Goal: Information Seeking & Learning: Learn about a topic

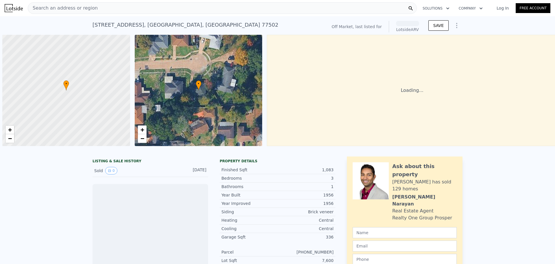
scroll to position [0, 2]
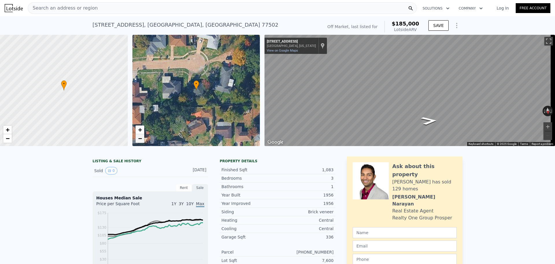
click at [142, 141] on link "−" at bounding box center [140, 138] width 9 height 9
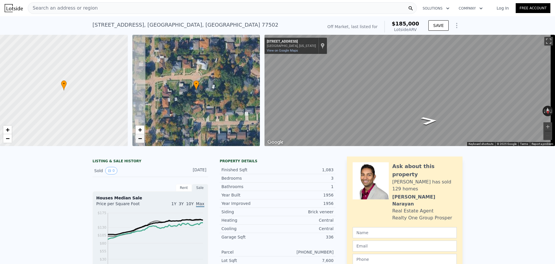
click at [142, 141] on link "−" at bounding box center [140, 138] width 9 height 9
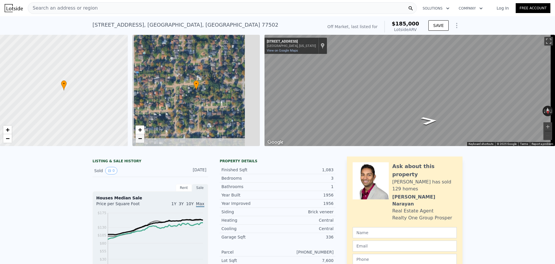
click at [142, 141] on link "−" at bounding box center [140, 138] width 9 height 9
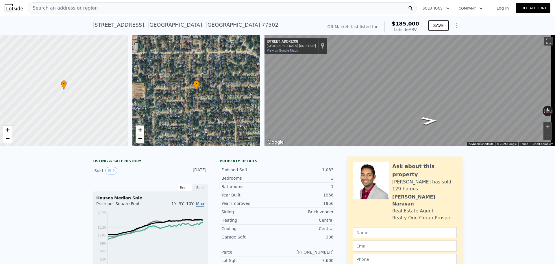
click at [142, 141] on link "−" at bounding box center [140, 138] width 9 height 9
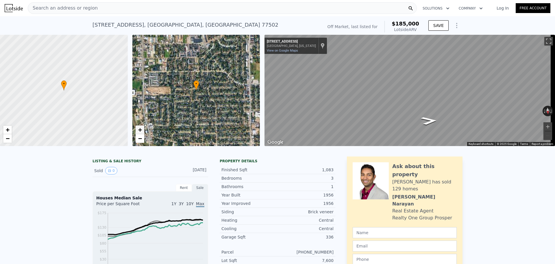
click at [142, 129] on link "+" at bounding box center [140, 129] width 9 height 9
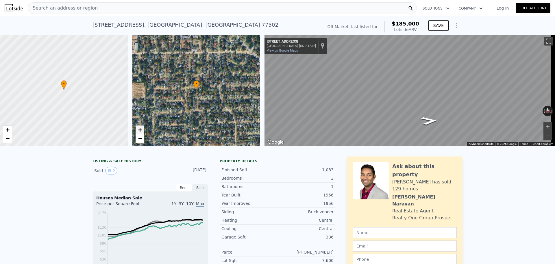
click at [142, 129] on link "+" at bounding box center [140, 129] width 9 height 9
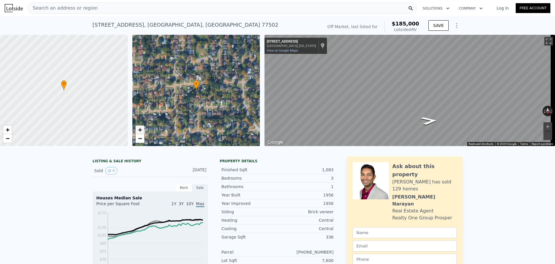
click at [142, 129] on link "+" at bounding box center [140, 129] width 9 height 9
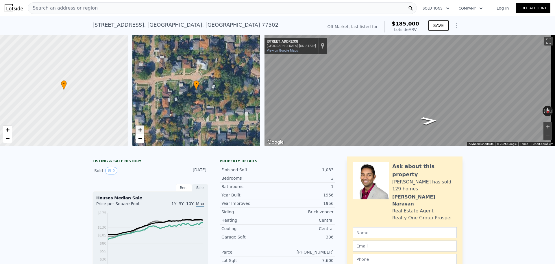
click at [142, 129] on link "+" at bounding box center [140, 129] width 9 height 9
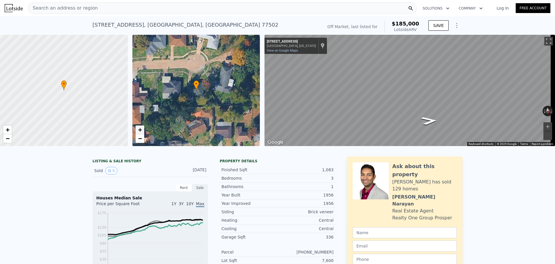
click at [142, 129] on link "+" at bounding box center [140, 129] width 9 height 9
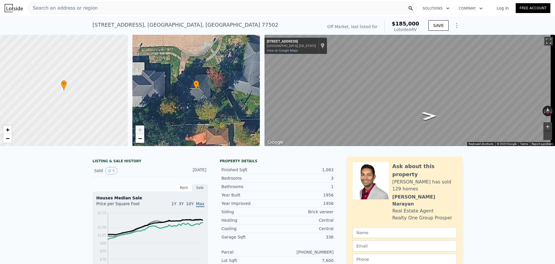
click at [544, 125] on button "Zoom in" at bounding box center [548, 126] width 9 height 9
click at [544, 126] on button "Zoom in" at bounding box center [548, 126] width 9 height 9
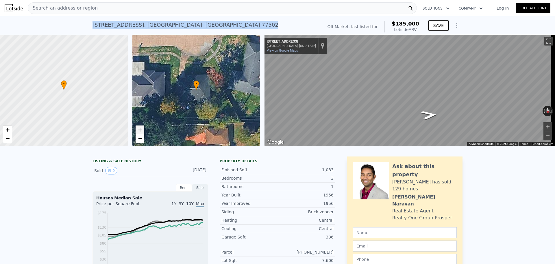
drag, startPoint x: 91, startPoint y: 24, endPoint x: 178, endPoint y: 24, distance: 86.8
click at [178, 24] on div "[STREET_ADDRESS] No sales on record (~ARV $185k )" at bounding box center [207, 27] width 228 height 16
copy div "[STREET_ADDRESS]"
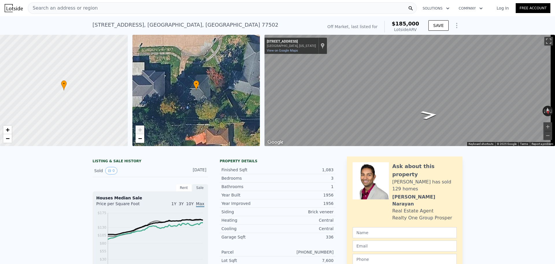
click at [130, 3] on div "Search an address or region" at bounding box center [222, 8] width 389 height 12
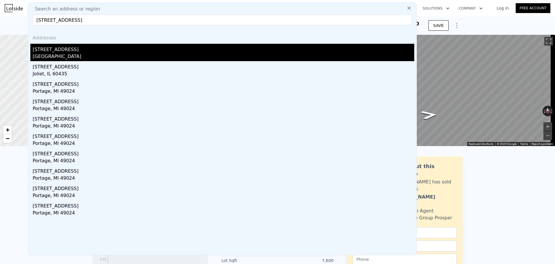
type input "[STREET_ADDRESS]"
click at [56, 51] on div "[STREET_ADDRESS]" at bounding box center [224, 48] width 382 height 9
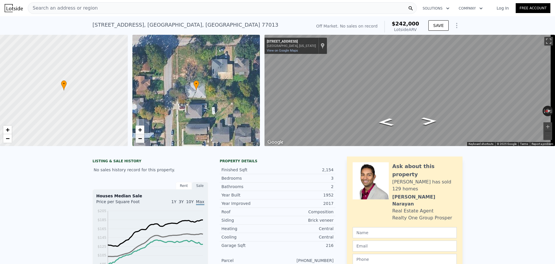
click at [140, 136] on span "−" at bounding box center [140, 138] width 4 height 7
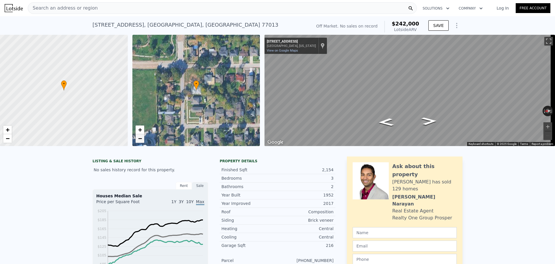
click at [140, 136] on span "−" at bounding box center [140, 138] width 4 height 7
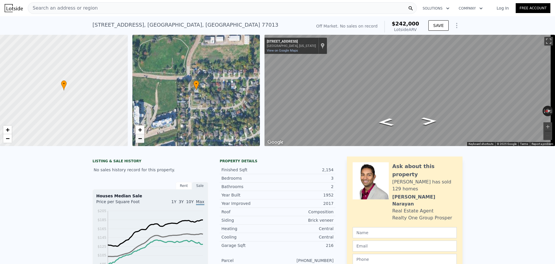
click at [141, 139] on span "−" at bounding box center [140, 138] width 4 height 7
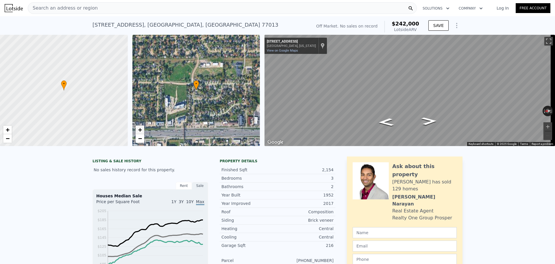
click at [142, 130] on span "+" at bounding box center [140, 129] width 4 height 7
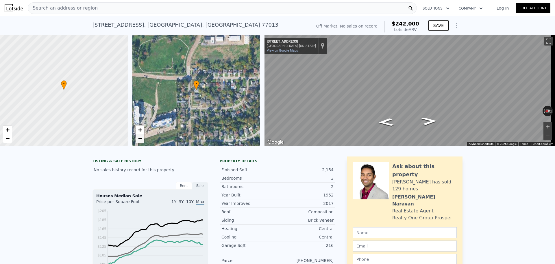
click at [140, 138] on span "−" at bounding box center [140, 138] width 4 height 7
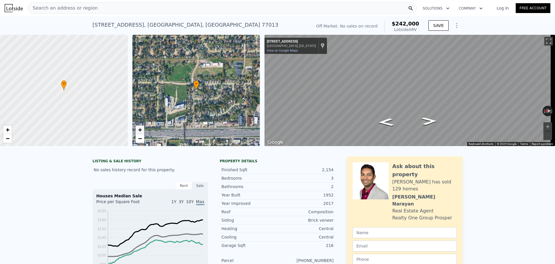
click at [141, 129] on span "+" at bounding box center [140, 129] width 4 height 7
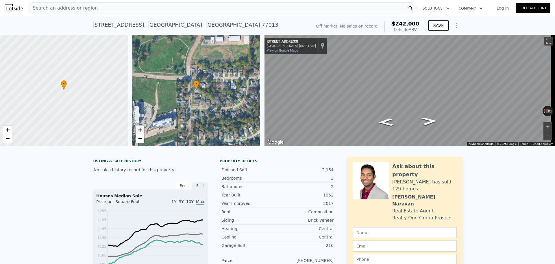
click at [141, 129] on span "+" at bounding box center [140, 129] width 4 height 7
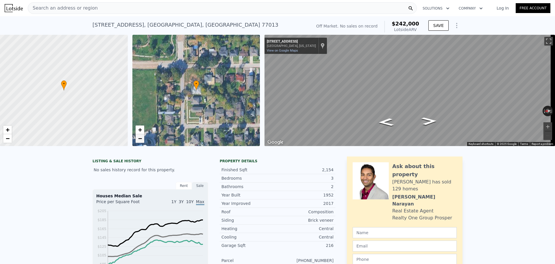
click at [141, 138] on span "−" at bounding box center [140, 138] width 4 height 7
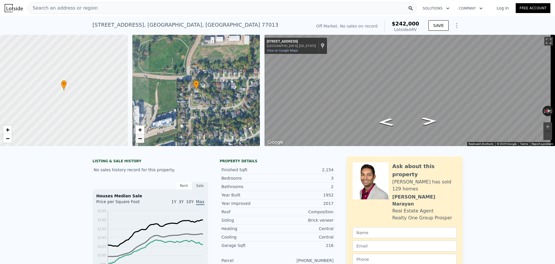
click at [141, 138] on span "−" at bounding box center [140, 138] width 4 height 7
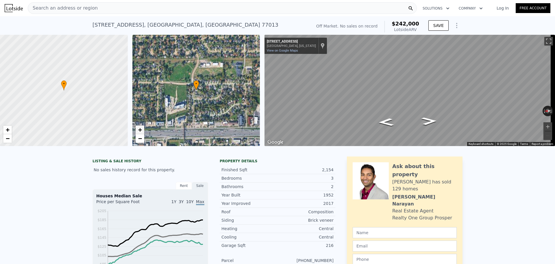
click at [142, 128] on span "+" at bounding box center [140, 129] width 4 height 7
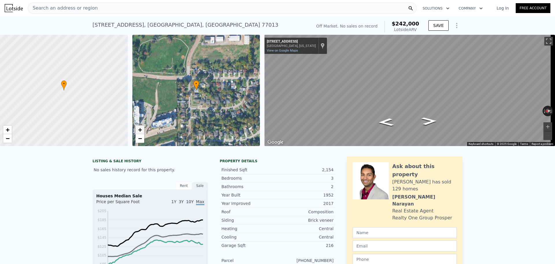
click at [142, 128] on link "+" at bounding box center [140, 129] width 9 height 9
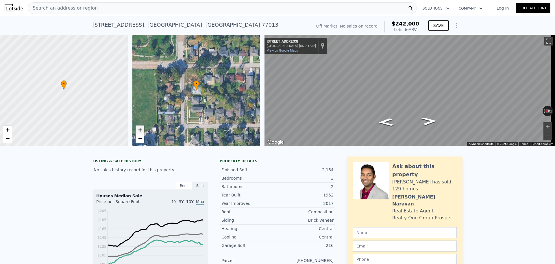
click at [142, 128] on link "+" at bounding box center [140, 129] width 9 height 9
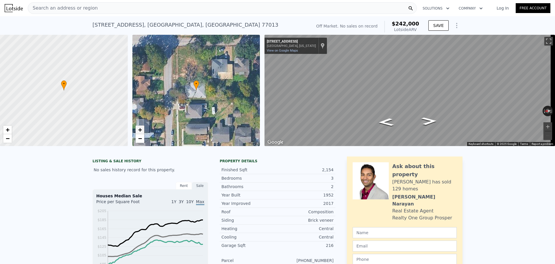
click at [142, 128] on link "+" at bounding box center [140, 129] width 9 height 9
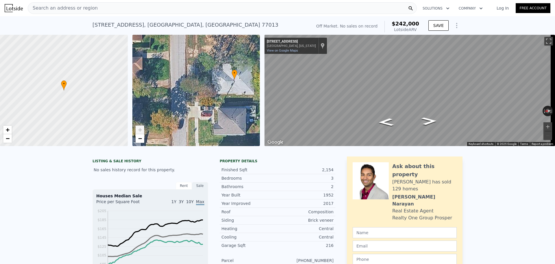
drag, startPoint x: 178, startPoint y: 122, endPoint x: 216, endPoint y: 111, distance: 39.7
click at [216, 111] on div "• + −" at bounding box center [196, 90] width 128 height 111
click at [100, 8] on div "Search an address or region" at bounding box center [222, 8] width 389 height 12
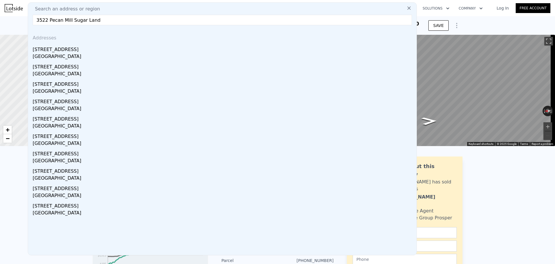
click at [69, 20] on input "3522 Pecan Mill Sugar Land" at bounding box center [223, 20] width 380 height 10
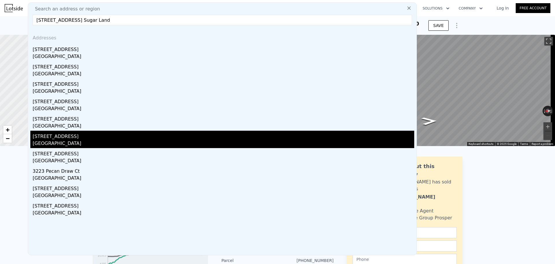
type input "[STREET_ADDRESS] Sugar Land"
click at [70, 137] on div "[STREET_ADDRESS]" at bounding box center [224, 134] width 382 height 9
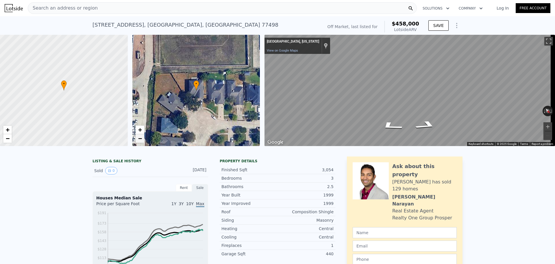
click at [141, 139] on span "−" at bounding box center [140, 138] width 4 height 7
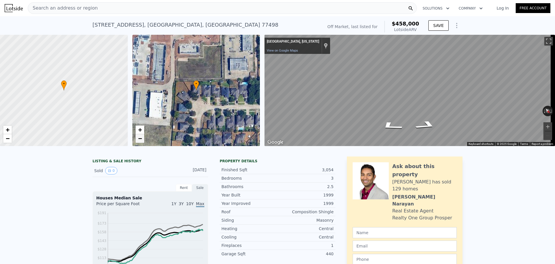
click at [140, 139] on span "−" at bounding box center [140, 138] width 4 height 7
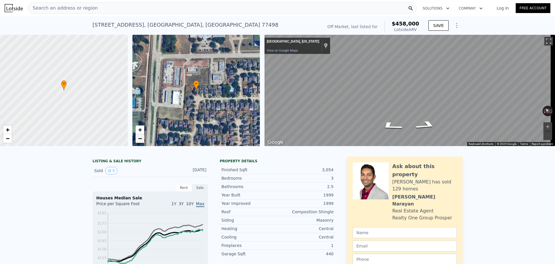
click at [140, 139] on span "−" at bounding box center [140, 138] width 4 height 7
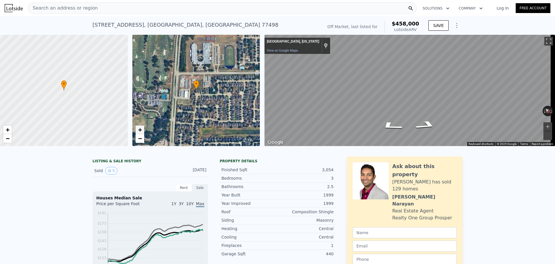
click at [139, 130] on span "+" at bounding box center [140, 129] width 4 height 7
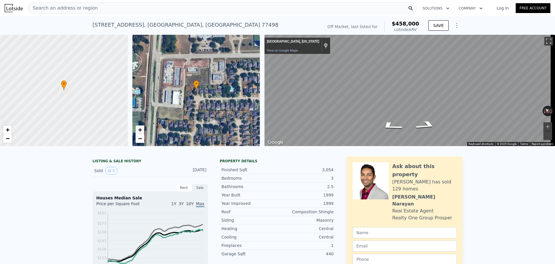
click at [139, 130] on span "+" at bounding box center [140, 129] width 4 height 7
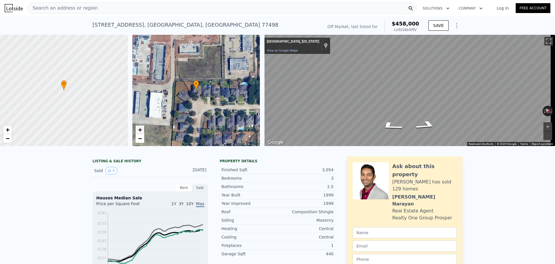
click at [139, 130] on span "+" at bounding box center [140, 129] width 4 height 7
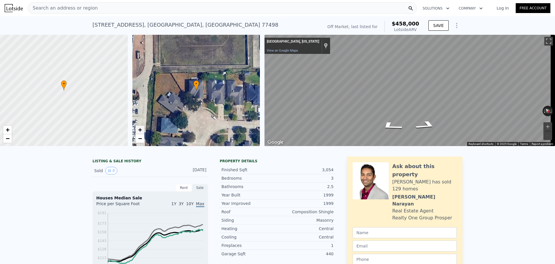
click at [139, 130] on span "+" at bounding box center [140, 129] width 4 height 7
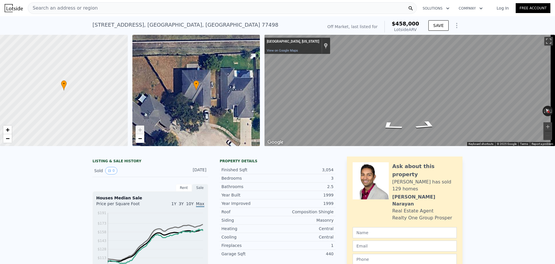
click at [90, 25] on div "[STREET_ADDRESS] No sales on record (~ARV $458k ) Off Market, last listed for $…" at bounding box center [277, 25] width 555 height 19
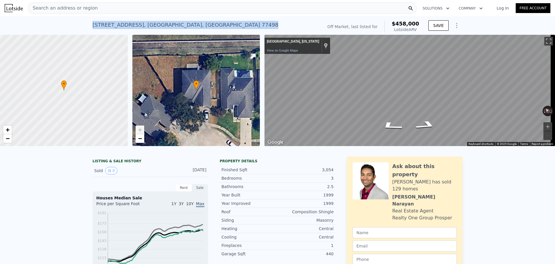
drag, startPoint x: 91, startPoint y: 25, endPoint x: 204, endPoint y: 22, distance: 113.7
click at [204, 22] on div "[STREET_ADDRESS] No sales on record (~ARV $458k )" at bounding box center [207, 27] width 228 height 16
copy div "[STREET_ADDRESS]"
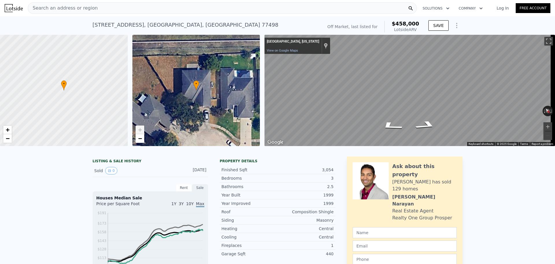
click at [87, 10] on span "Search an address or region" at bounding box center [63, 8] width 70 height 7
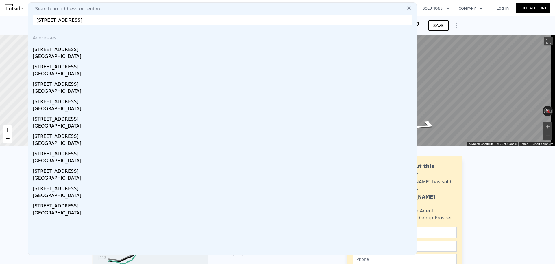
drag, startPoint x: 140, startPoint y: 21, endPoint x: 34, endPoint y: 19, distance: 105.3
click at [34, 19] on input "[STREET_ADDRESS]" at bounding box center [223, 20] width 380 height 10
paste input "[STREET_ADDRESS]"
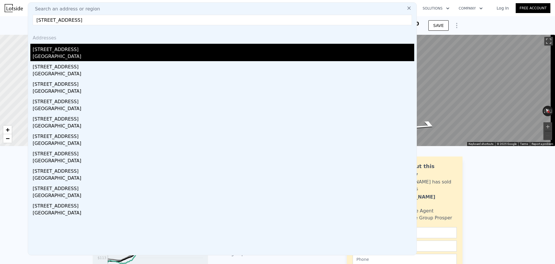
type input "[STREET_ADDRESS]"
click at [39, 51] on div "[STREET_ADDRESS]" at bounding box center [224, 48] width 382 height 9
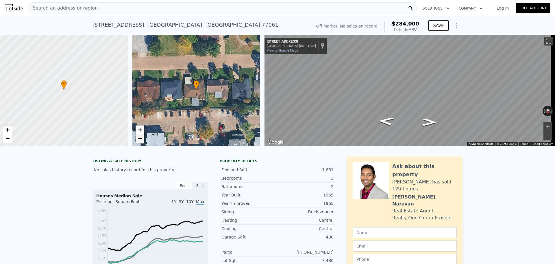
click at [139, 138] on span "−" at bounding box center [140, 138] width 4 height 7
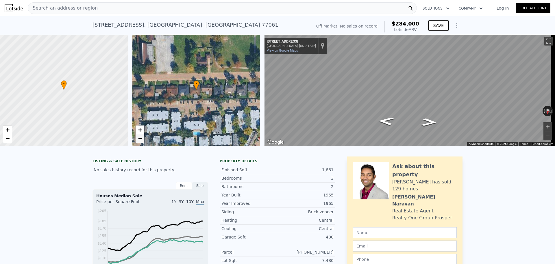
click at [139, 137] on span "−" at bounding box center [140, 138] width 4 height 7
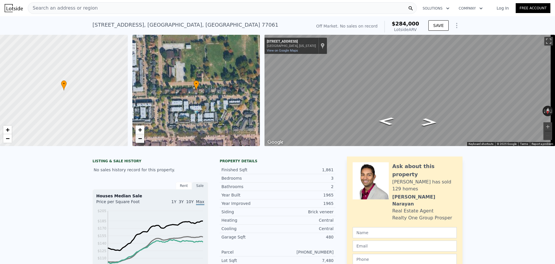
click at [139, 137] on span "−" at bounding box center [140, 138] width 4 height 7
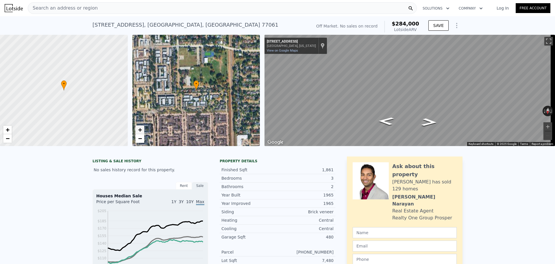
click at [141, 131] on span "+" at bounding box center [140, 129] width 4 height 7
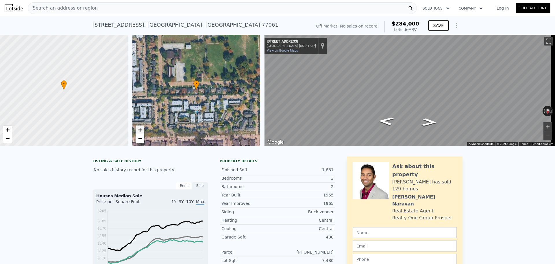
click at [141, 131] on span "+" at bounding box center [140, 129] width 4 height 7
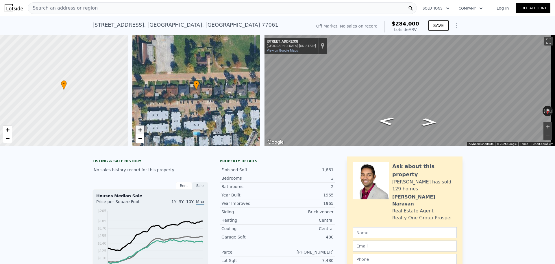
click at [141, 131] on span "+" at bounding box center [140, 129] width 4 height 7
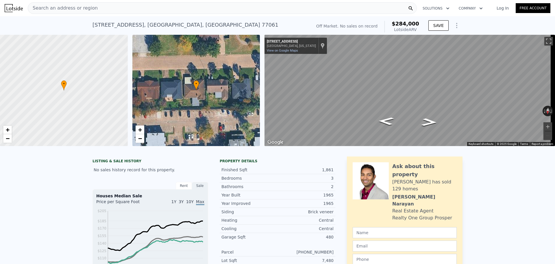
click at [64, 10] on span "Search an address or region" at bounding box center [63, 8] width 70 height 7
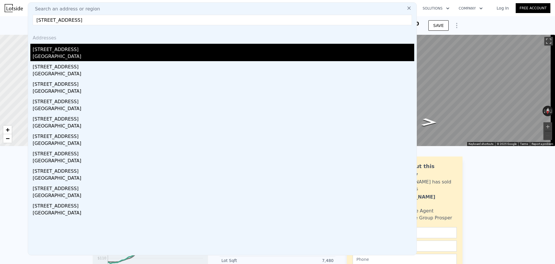
type input "[STREET_ADDRESS]"
click at [57, 49] on div "[STREET_ADDRESS]" at bounding box center [224, 48] width 382 height 9
type input "2"
type input "1"
type input "858"
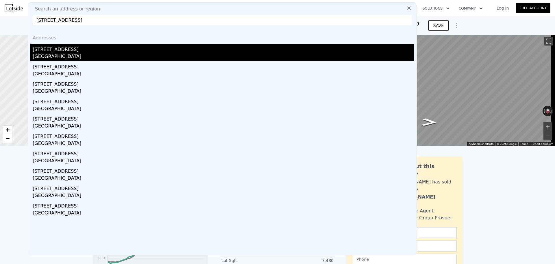
type input "1494"
type input "6059.196"
type input "7244.028"
type input "$ 185,000"
type input "$ 29,998"
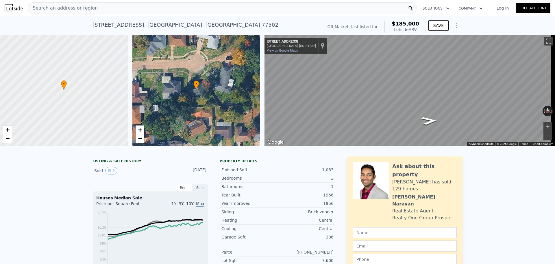
click at [102, 9] on div "Search an address or region" at bounding box center [222, 8] width 389 height 12
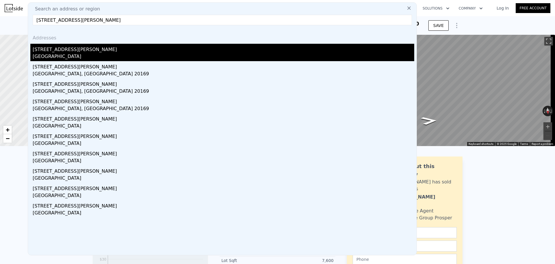
type input "[STREET_ADDRESS][PERSON_NAME]"
click at [61, 54] on div "[GEOGRAPHIC_DATA]" at bounding box center [224, 57] width 382 height 8
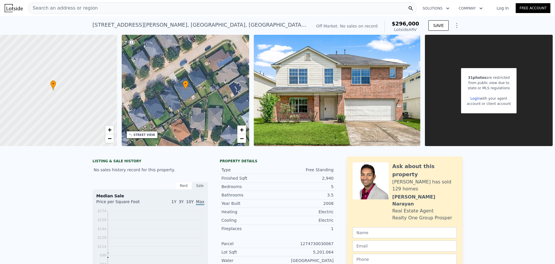
scroll to position [0, 17]
click at [240, 137] on span "−" at bounding box center [242, 138] width 4 height 7
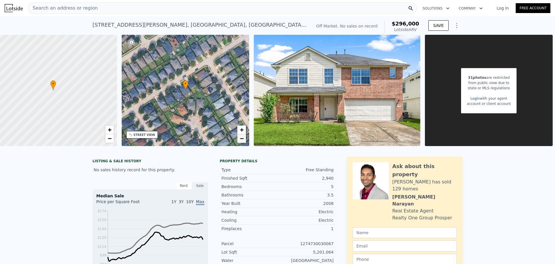
click at [240, 137] on span "−" at bounding box center [242, 138] width 4 height 7
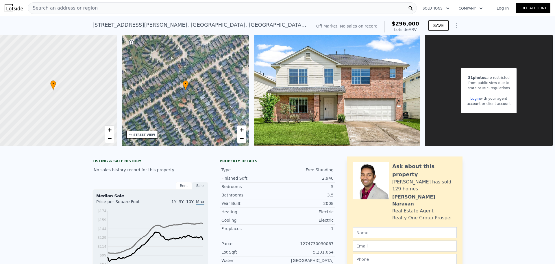
click at [116, 9] on div "Search an address or region" at bounding box center [222, 8] width 389 height 12
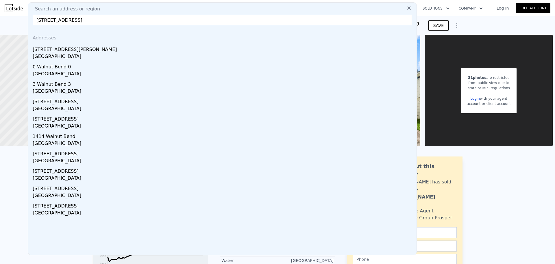
click at [95, 21] on input "[STREET_ADDRESS]" at bounding box center [223, 20] width 380 height 10
click at [81, 19] on input "[STREET_ADDRESS]" at bounding box center [223, 20] width 380 height 10
click at [119, 20] on input "[STREET_ADDRESS]" at bounding box center [223, 20] width 380 height 10
drag, startPoint x: 119, startPoint y: 20, endPoint x: 76, endPoint y: 19, distance: 42.8
click at [76, 19] on input "[STREET_ADDRESS]" at bounding box center [223, 20] width 380 height 10
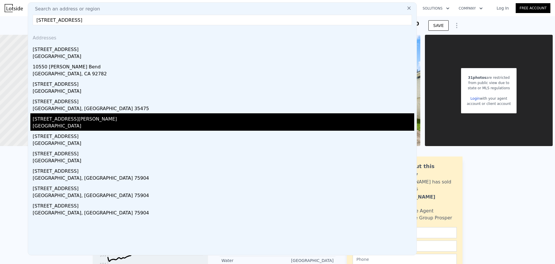
type input "[STREET_ADDRESS]"
click at [60, 117] on div "[STREET_ADDRESS][PERSON_NAME]" at bounding box center [224, 117] width 382 height 9
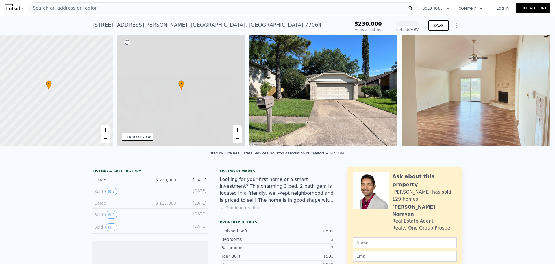
scroll to position [0, 135]
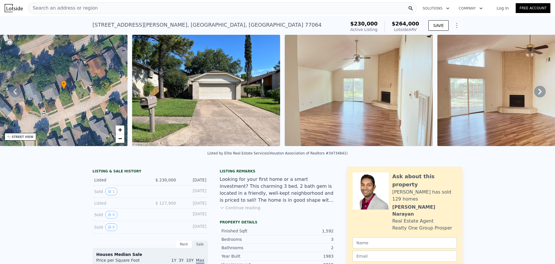
click at [164, 11] on div "Search an address or region" at bounding box center [222, 8] width 389 height 12
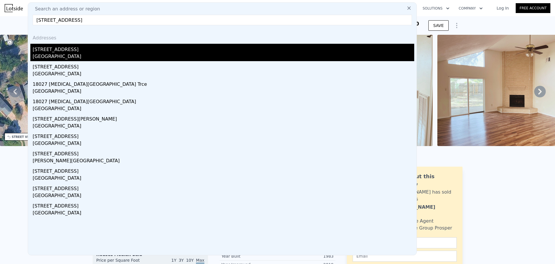
type input "[STREET_ADDRESS]"
click at [76, 52] on div "[STREET_ADDRESS]" at bounding box center [224, 48] width 382 height 9
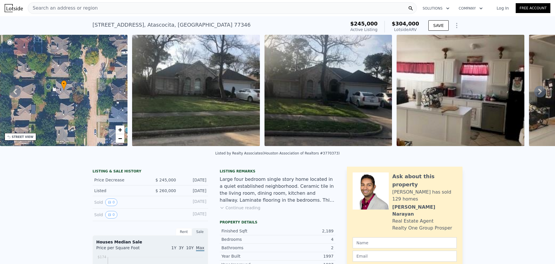
click at [537, 92] on icon at bounding box center [541, 92] width 12 height 12
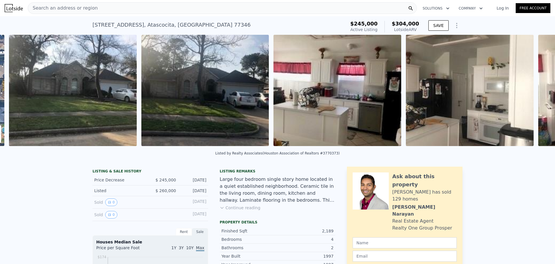
scroll to position [0, 265]
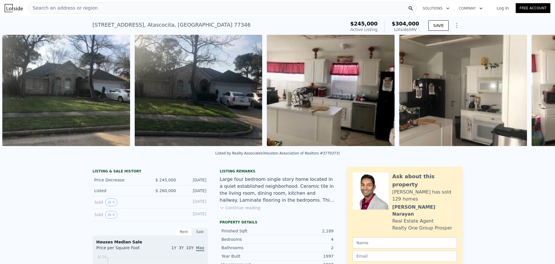
click at [537, 92] on div "• + − • + − STREET VIEW ← Move left → Move right ↑ Move up ↓ Move down + Zoom i…" at bounding box center [277, 91] width 555 height 113
click at [537, 92] on icon at bounding box center [541, 92] width 12 height 12
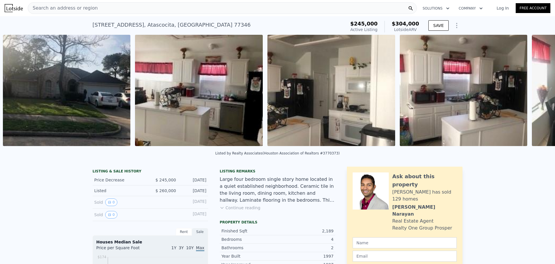
scroll to position [0, 397]
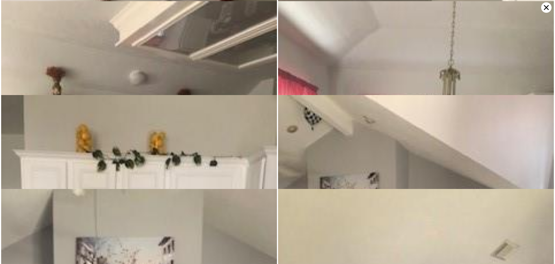
scroll to position [187, 0]
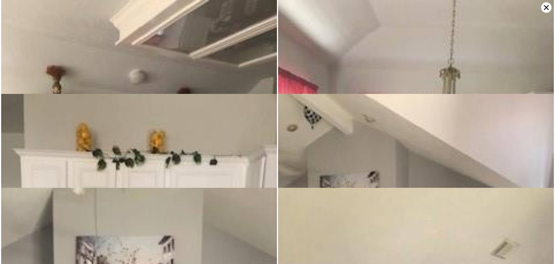
click at [545, 9] on icon at bounding box center [546, 7] width 5 height 5
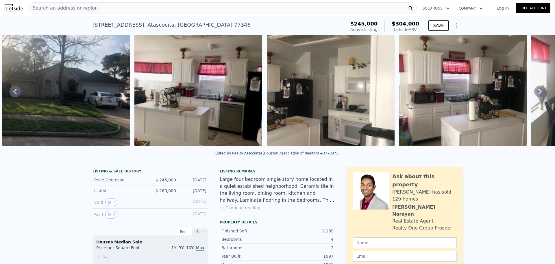
click at [539, 94] on icon at bounding box center [540, 92] width 3 height 6
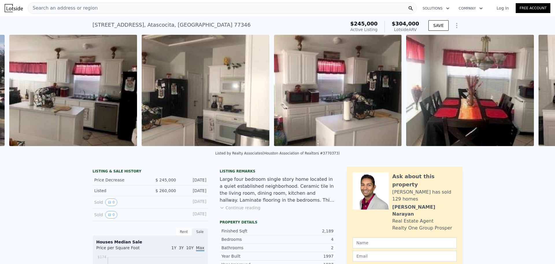
scroll to position [0, 529]
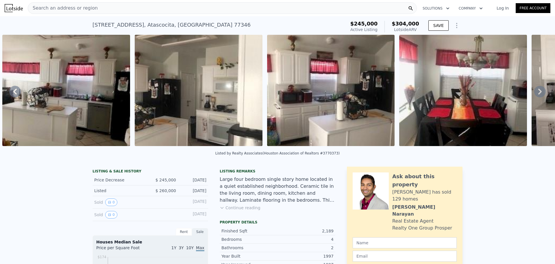
click at [536, 93] on icon at bounding box center [541, 92] width 12 height 12
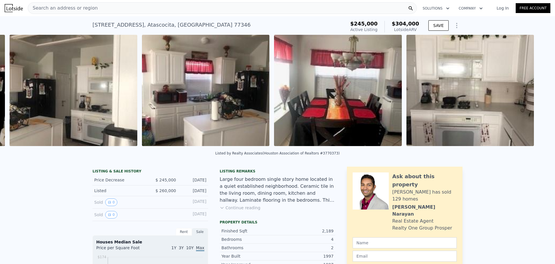
scroll to position [0, 662]
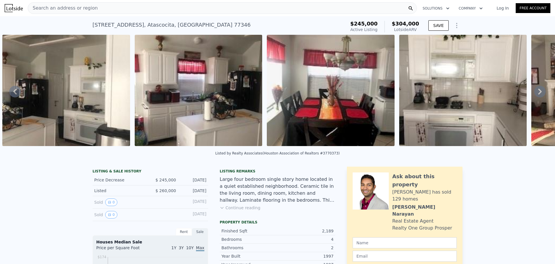
click at [536, 93] on icon at bounding box center [541, 92] width 12 height 12
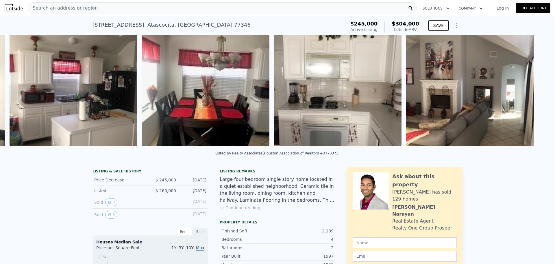
scroll to position [0, 794]
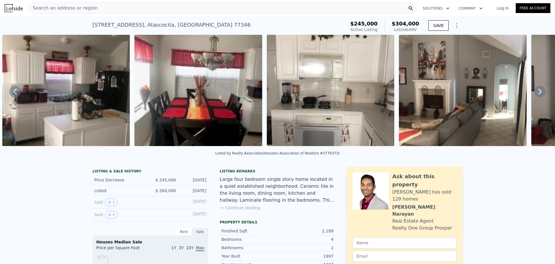
click at [536, 93] on icon at bounding box center [541, 92] width 12 height 12
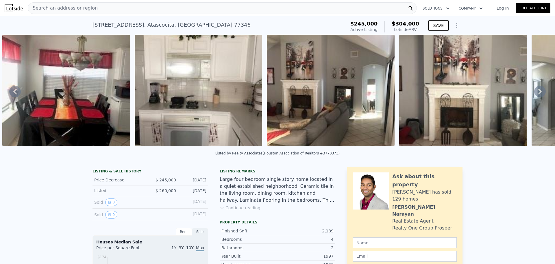
click at [536, 93] on icon at bounding box center [541, 92] width 12 height 12
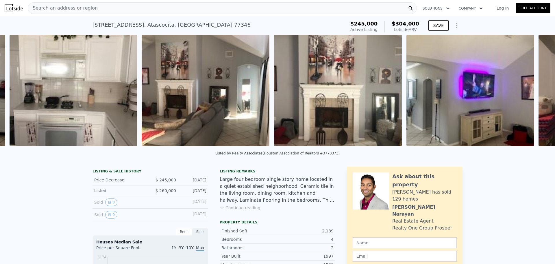
scroll to position [0, 1059]
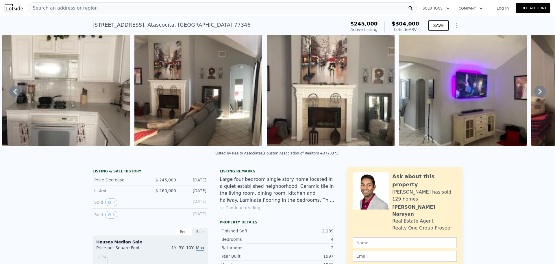
click at [536, 93] on icon at bounding box center [541, 92] width 12 height 12
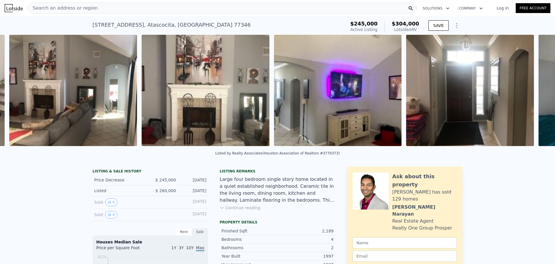
scroll to position [0, 1191]
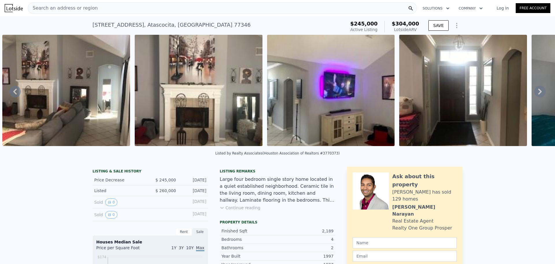
click at [243, 210] on button "Continue reading" at bounding box center [240, 208] width 41 height 6
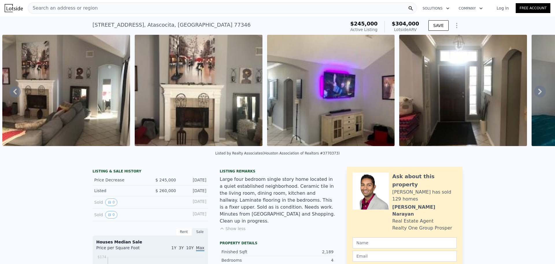
click at [83, 3] on div "Search an address or region" at bounding box center [63, 8] width 70 height 11
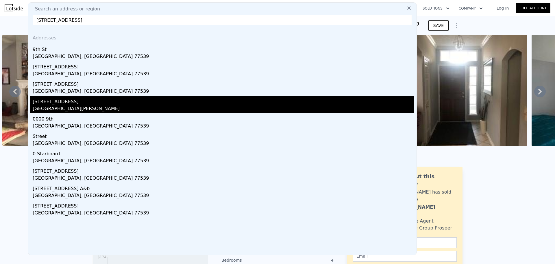
type input "[STREET_ADDRESS]"
click at [70, 102] on div "[STREET_ADDRESS]" at bounding box center [224, 100] width 382 height 9
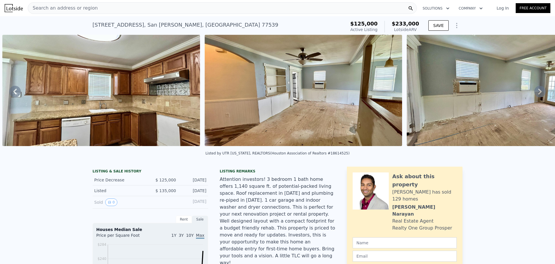
click at [539, 94] on icon at bounding box center [540, 92] width 3 height 6
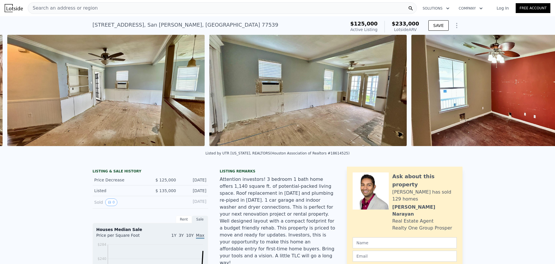
scroll to position [0, 1394]
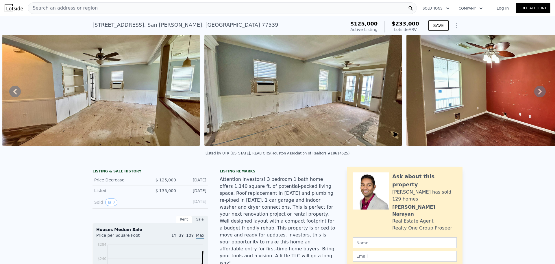
click at [539, 93] on icon at bounding box center [540, 92] width 3 height 6
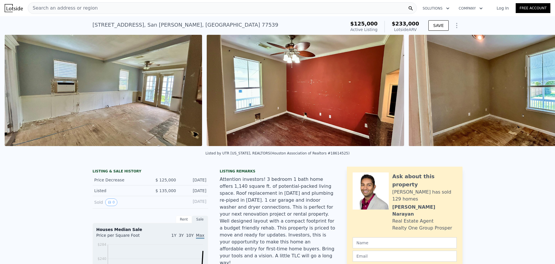
scroll to position [0, 1596]
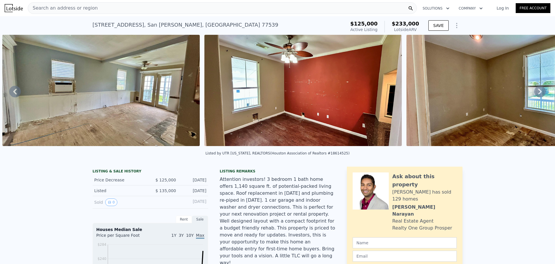
click at [539, 93] on icon at bounding box center [540, 92] width 3 height 6
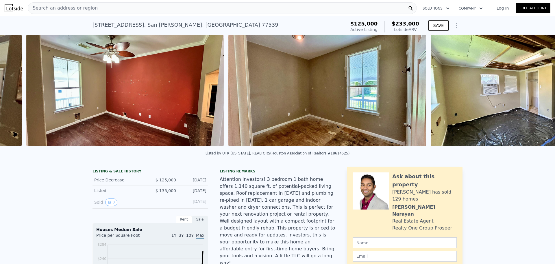
scroll to position [0, 1798]
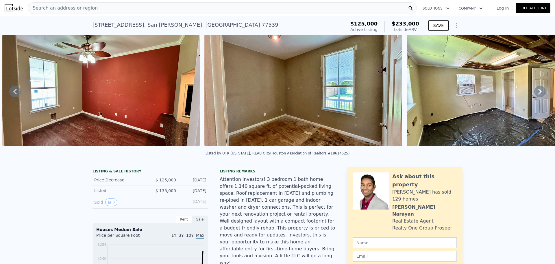
click at [539, 93] on icon at bounding box center [540, 92] width 3 height 6
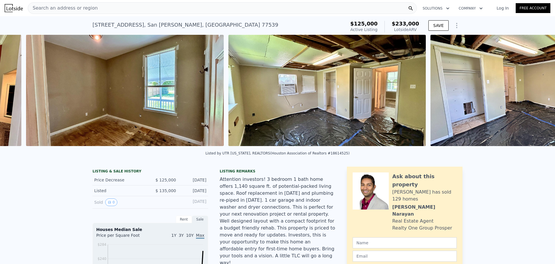
scroll to position [0, 2001]
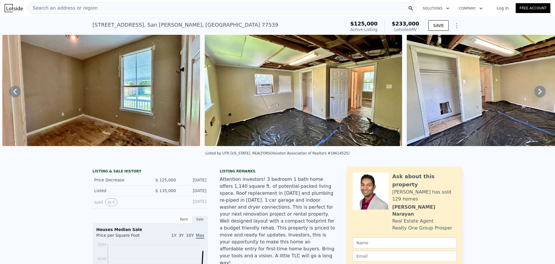
click at [537, 92] on icon at bounding box center [541, 92] width 12 height 12
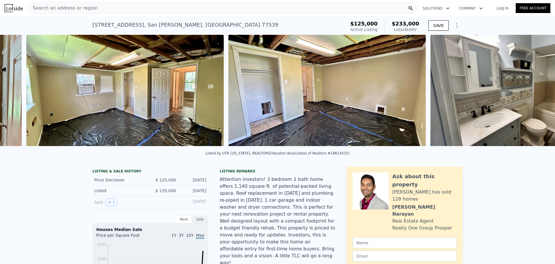
scroll to position [0, 2203]
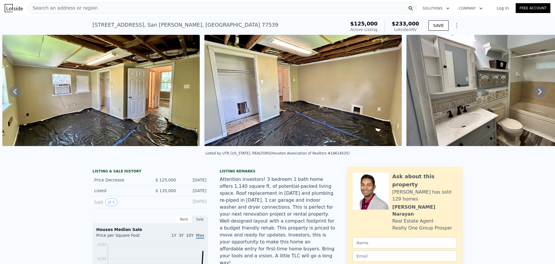
click at [537, 92] on icon at bounding box center [541, 92] width 12 height 12
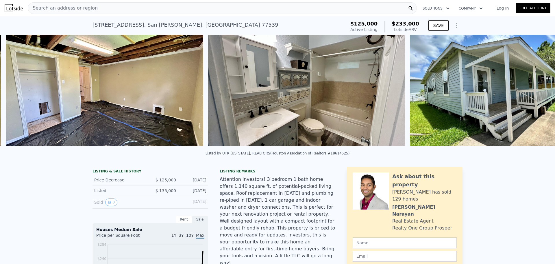
scroll to position [0, 2405]
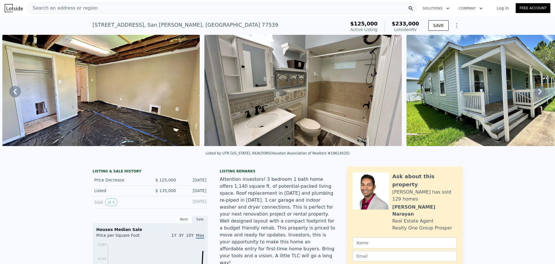
click at [538, 92] on icon at bounding box center [541, 92] width 12 height 12
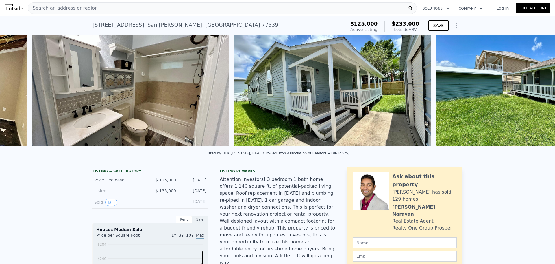
scroll to position [0, 2607]
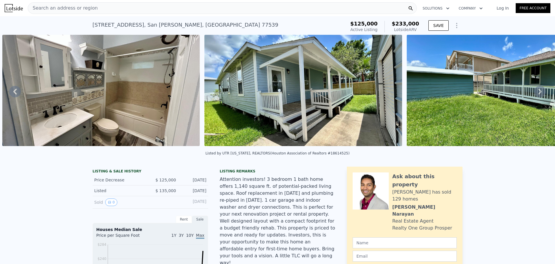
click at [538, 92] on icon at bounding box center [541, 92] width 12 height 12
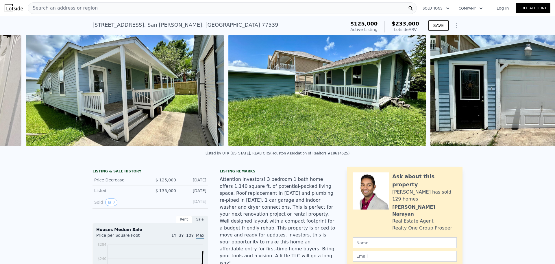
scroll to position [0, 2810]
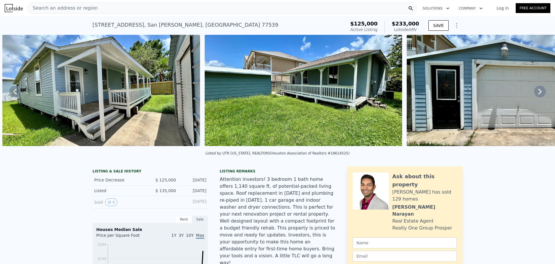
click at [538, 92] on icon at bounding box center [541, 92] width 12 height 12
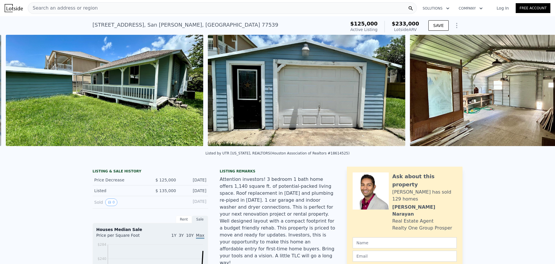
scroll to position [0, 3012]
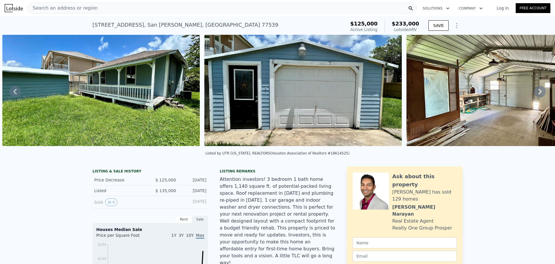
click at [538, 91] on icon at bounding box center [541, 92] width 12 height 12
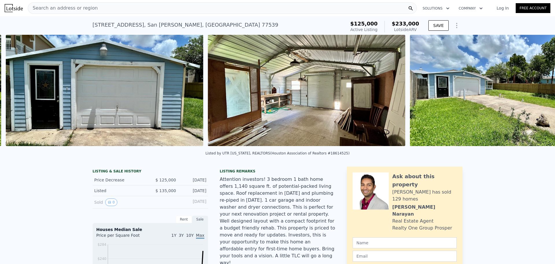
scroll to position [0, 3214]
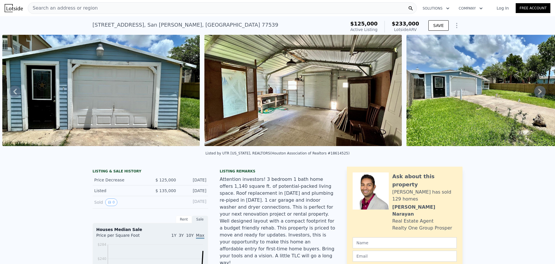
click at [538, 91] on icon at bounding box center [541, 92] width 12 height 12
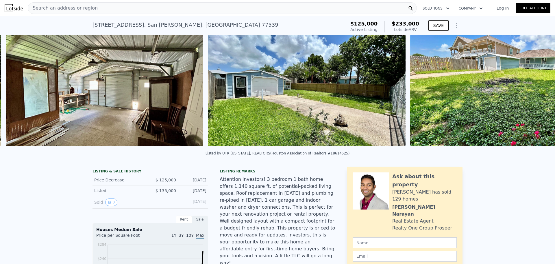
scroll to position [0, 3417]
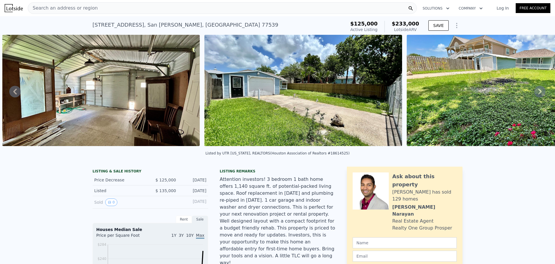
click at [538, 91] on icon at bounding box center [541, 92] width 12 height 12
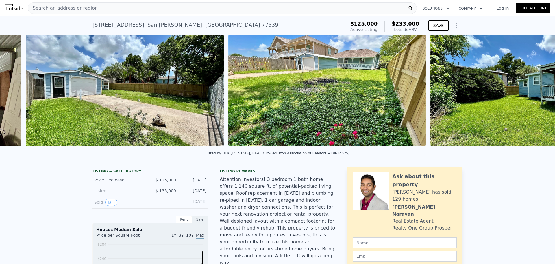
scroll to position [0, 3619]
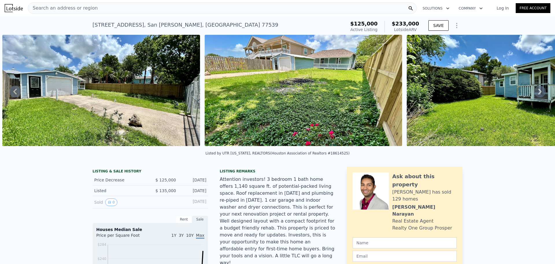
click at [536, 91] on icon at bounding box center [541, 92] width 12 height 12
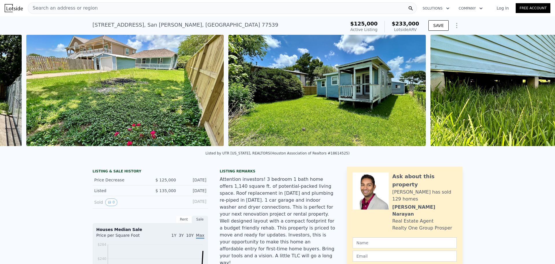
scroll to position [0, 3821]
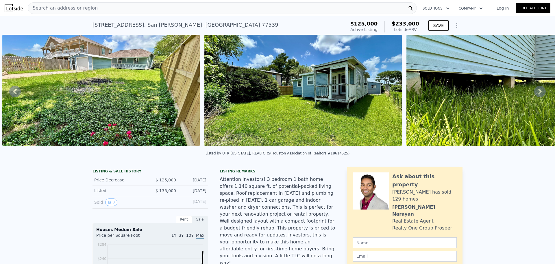
click at [537, 91] on icon at bounding box center [541, 92] width 12 height 12
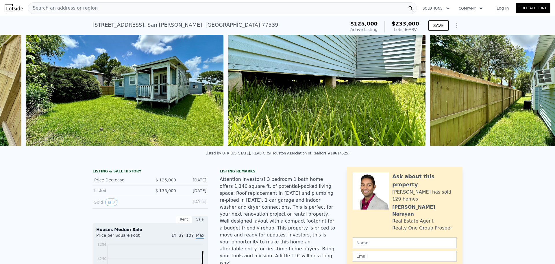
scroll to position [0, 4024]
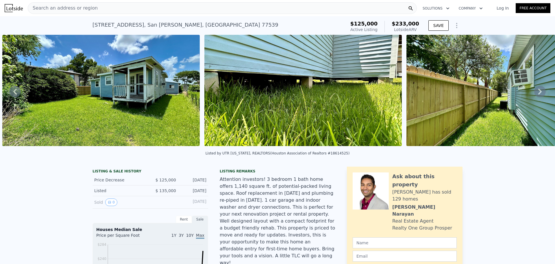
click at [537, 91] on icon at bounding box center [541, 92] width 12 height 12
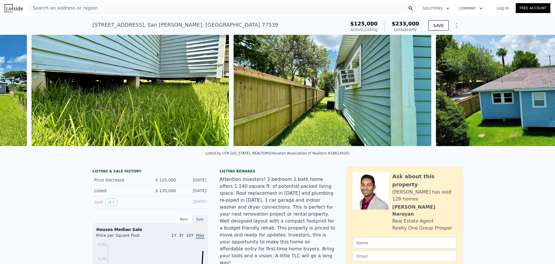
scroll to position [0, 4226]
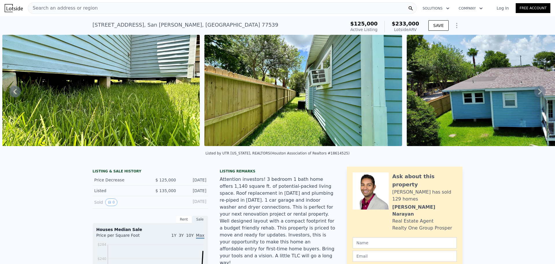
click at [537, 91] on icon at bounding box center [541, 92] width 12 height 12
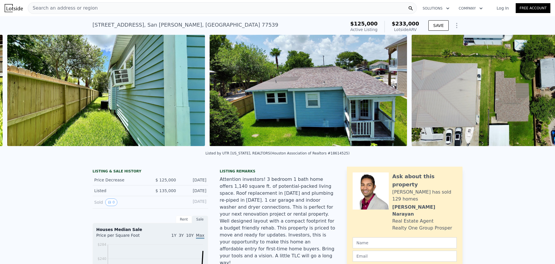
scroll to position [0, 4428]
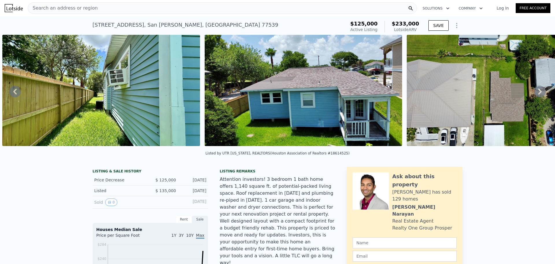
click at [309, 103] on img at bounding box center [304, 90] width 198 height 111
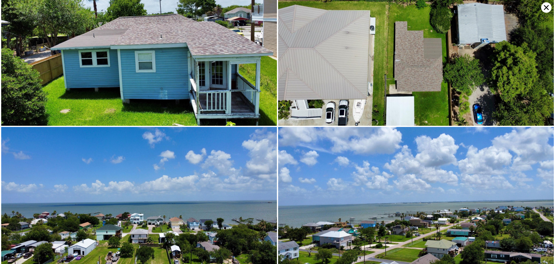
scroll to position [1957, 0]
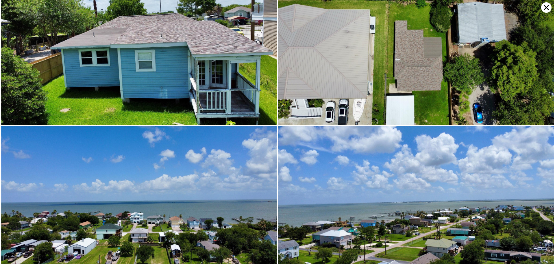
click at [545, 6] on icon at bounding box center [546, 7] width 5 height 5
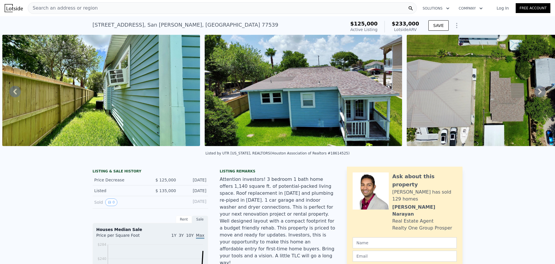
click at [143, 13] on div "Search an address or region" at bounding box center [222, 8] width 389 height 12
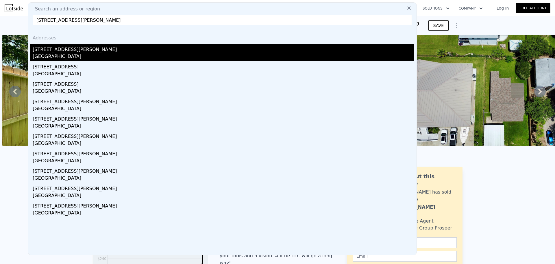
type input "[STREET_ADDRESS][PERSON_NAME]"
click at [65, 55] on div "[GEOGRAPHIC_DATA]" at bounding box center [224, 57] width 382 height 8
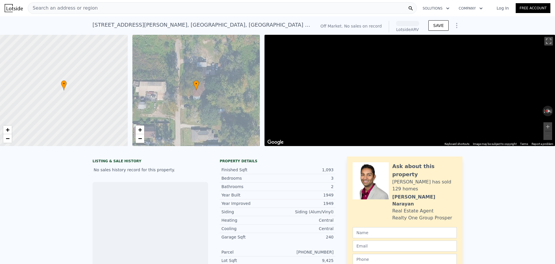
scroll to position [0, 2]
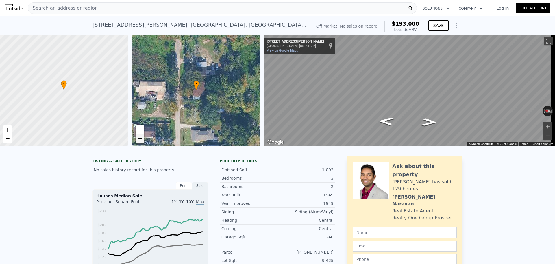
click at [140, 139] on span "−" at bounding box center [140, 138] width 4 height 7
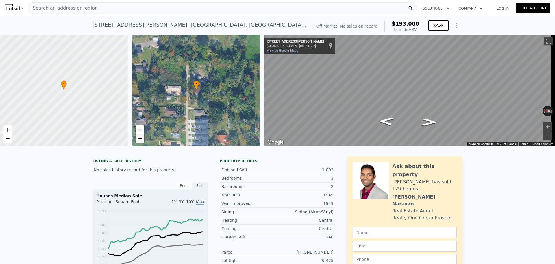
click at [140, 139] on span "−" at bounding box center [140, 138] width 4 height 7
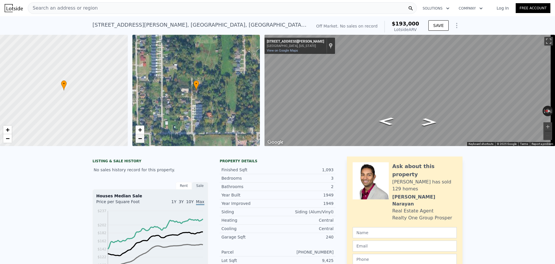
click at [140, 139] on span "−" at bounding box center [140, 138] width 4 height 7
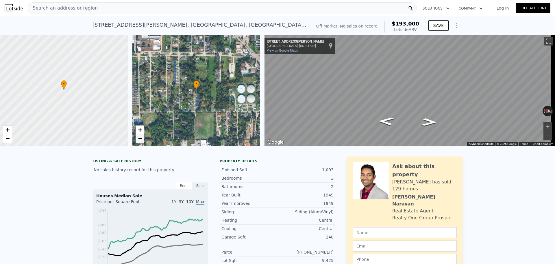
click at [140, 139] on span "−" at bounding box center [140, 138] width 4 height 7
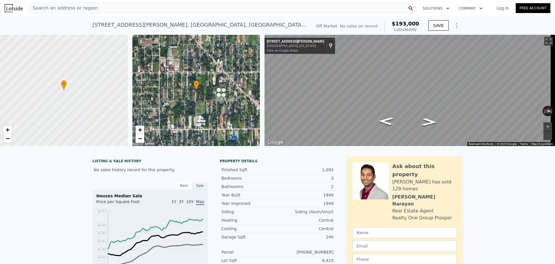
click at [140, 128] on span "+" at bounding box center [140, 129] width 4 height 7
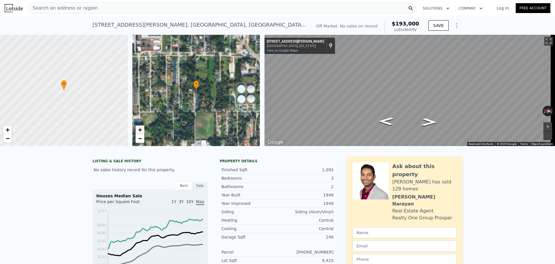
click at [140, 128] on span "+" at bounding box center [140, 129] width 4 height 7
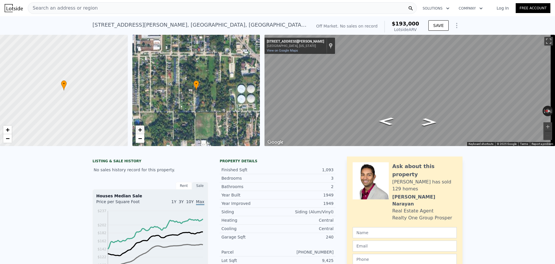
click at [140, 128] on span "+" at bounding box center [140, 129] width 4 height 7
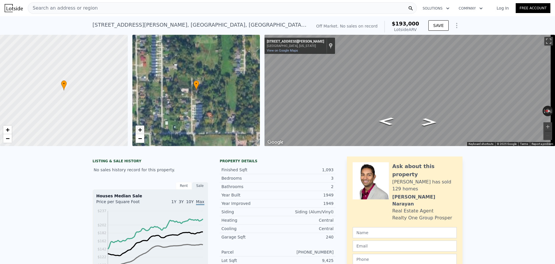
click at [140, 128] on span "+" at bounding box center [140, 129] width 4 height 7
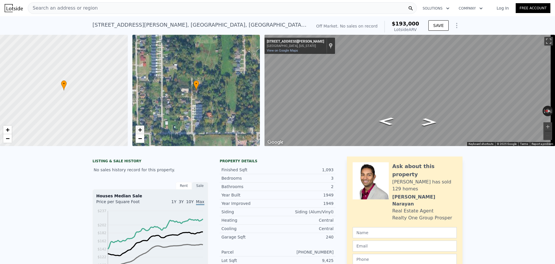
click at [140, 128] on span "+" at bounding box center [140, 129] width 4 height 7
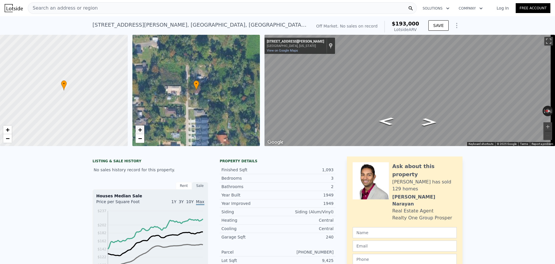
click at [140, 128] on span "+" at bounding box center [140, 129] width 4 height 7
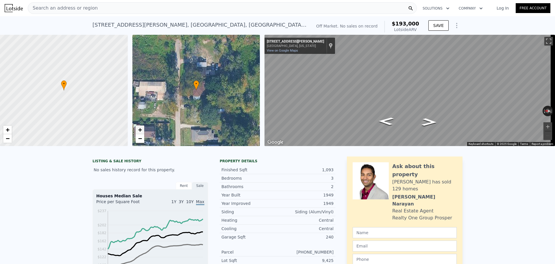
click at [140, 128] on span "+" at bounding box center [140, 129] width 4 height 7
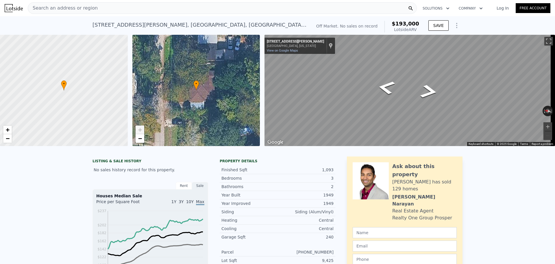
click at [196, 74] on div "• + − • + − ← Move left → Move right ↑ Move up ↓ Move down + Zoom in - Zoom out…" at bounding box center [277, 90] width 555 height 111
click at [386, 93] on div "Map" at bounding box center [410, 90] width 291 height 111
click at [544, 127] on button "Zoom in" at bounding box center [548, 126] width 9 height 9
click at [544, 126] on button "Zoom in" at bounding box center [548, 126] width 9 height 9
